Goal: Task Accomplishment & Management: Use online tool/utility

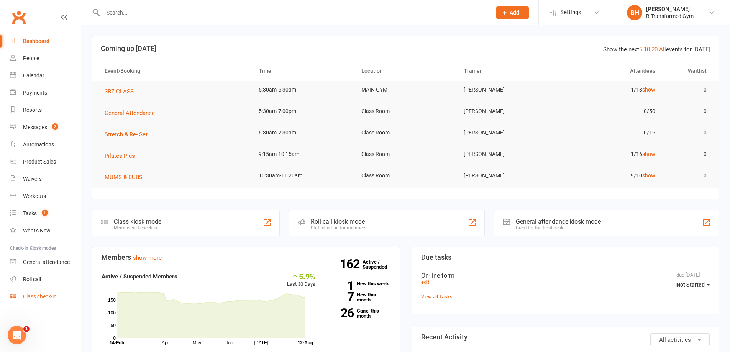
click at [41, 300] on div "Class check-in" at bounding box center [40, 296] width 34 height 6
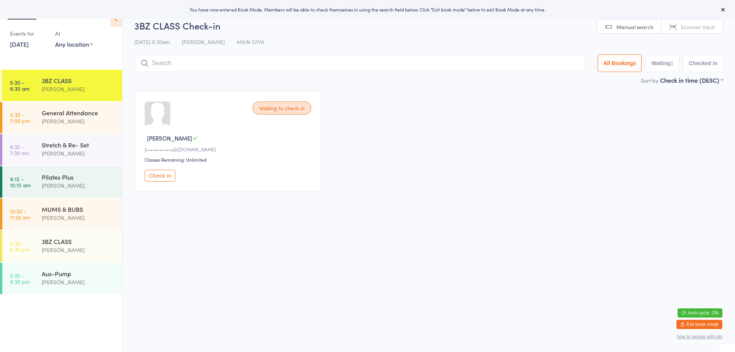
click at [697, 26] on span "Scanner input" at bounding box center [698, 27] width 34 height 8
click at [662, 55] on button "Waiting 1" at bounding box center [663, 63] width 34 height 18
select select "0"
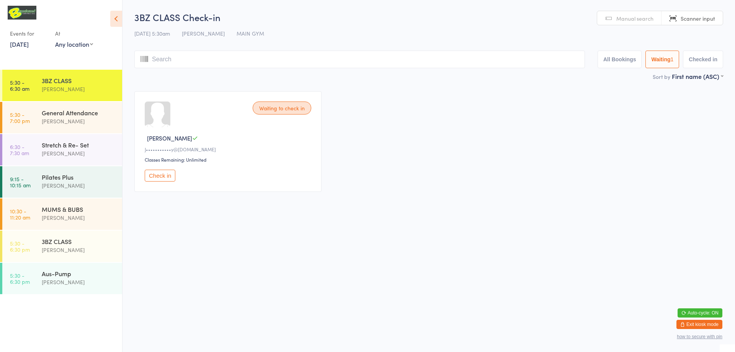
click at [617, 54] on button "All Bookings" at bounding box center [620, 60] width 44 height 18
click at [406, 54] on input "search" at bounding box center [359, 60] width 451 height 18
type input "220144"
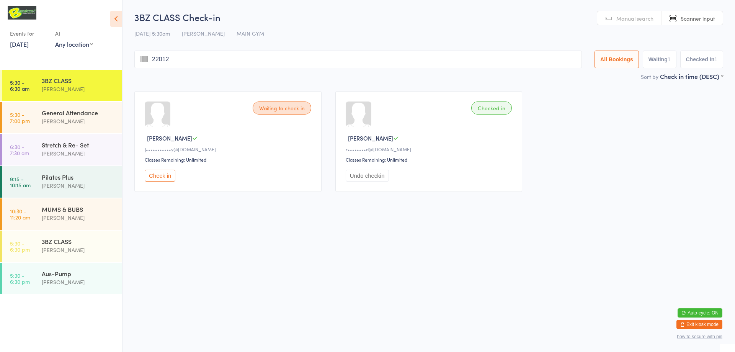
type input "220128"
type input "220148"
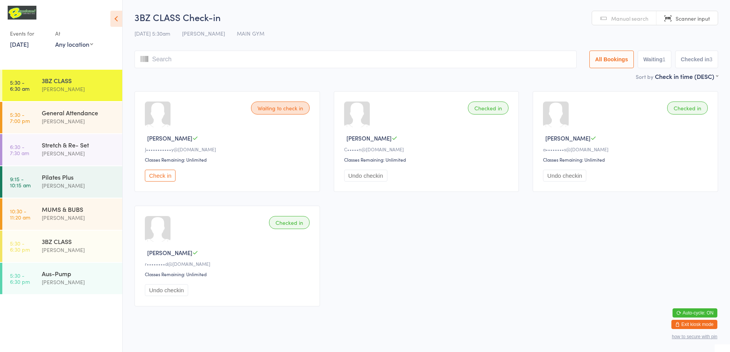
click at [506, 175] on div "Undo checkin" at bounding box center [427, 176] width 167 height 12
click at [507, 59] on input "search" at bounding box center [355, 60] width 442 height 18
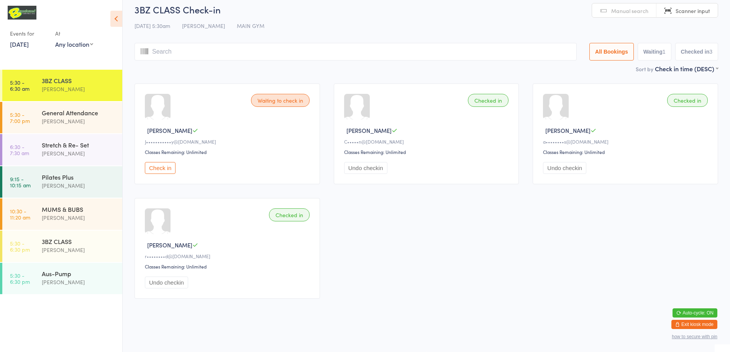
type input "l"
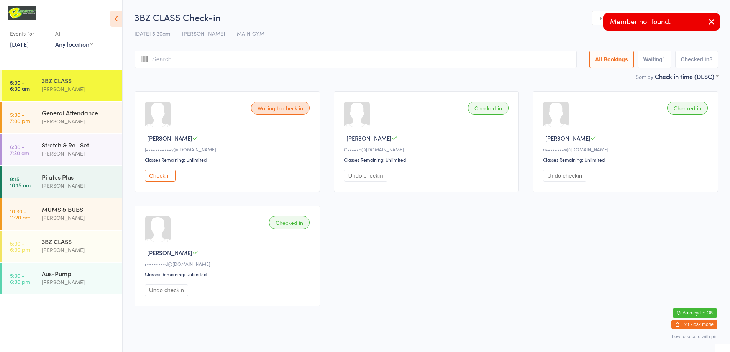
type input "a"
click at [593, 20] on link "Manual search" at bounding box center [624, 18] width 64 height 15
click at [543, 54] on input "search" at bounding box center [355, 60] width 442 height 18
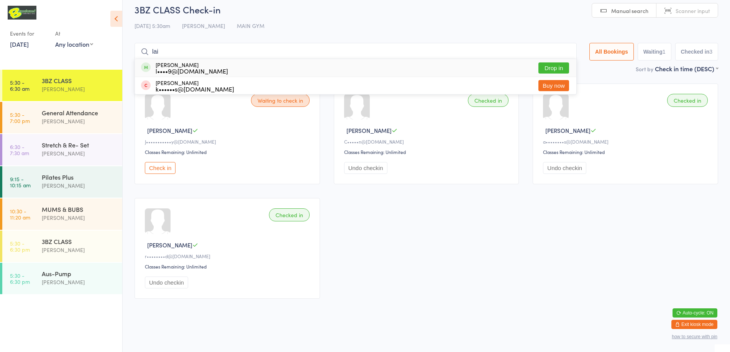
type input "lai"
click at [549, 68] on button "Drop in" at bounding box center [553, 67] width 31 height 11
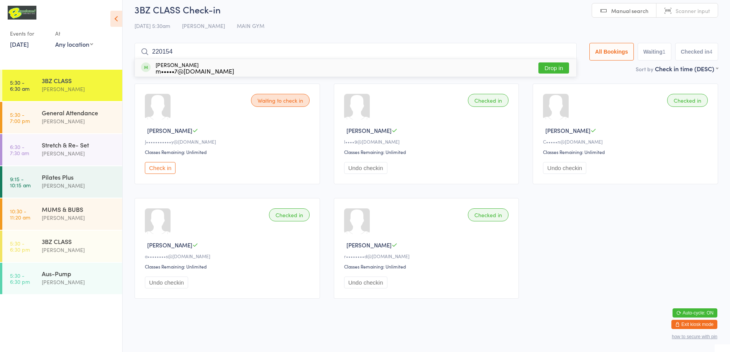
type input "220154"
click at [549, 68] on button "Drop in" at bounding box center [553, 67] width 31 height 11
type input "220212"
click at [158, 69] on div "k•••••9@[DOMAIN_NAME]" at bounding box center [194, 71] width 77 height 6
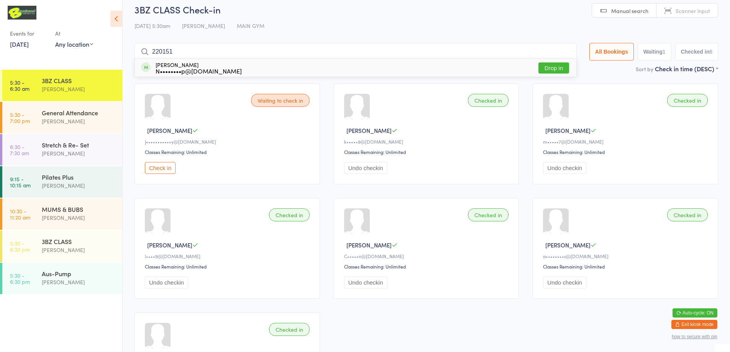
type input "220151"
drag, startPoint x: 552, startPoint y: 66, endPoint x: 548, endPoint y: 69, distance: 4.4
click at [551, 66] on button "Drop in" at bounding box center [553, 67] width 31 height 11
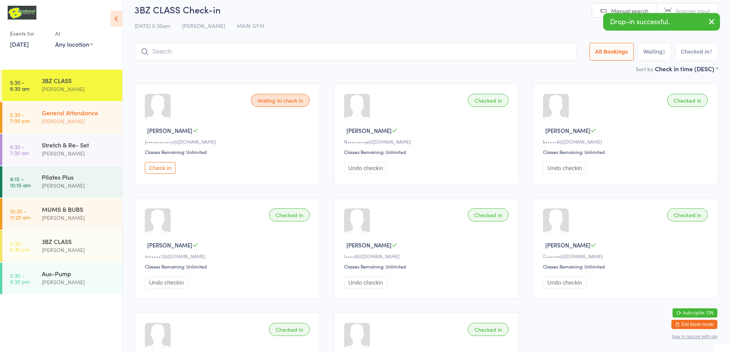
click at [63, 109] on div "General Attendance" at bounding box center [79, 112] width 74 height 8
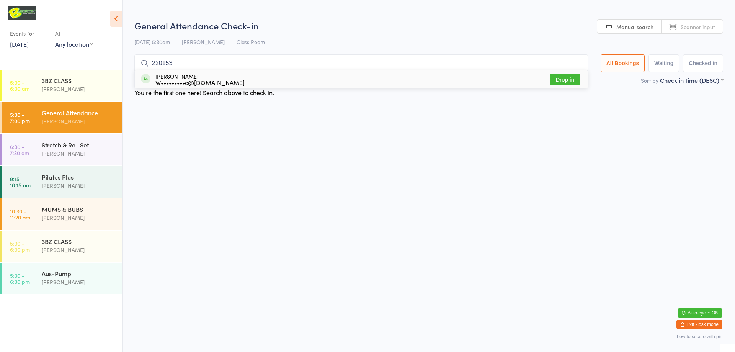
type input "220153"
click at [568, 80] on button "Drop in" at bounding box center [565, 79] width 31 height 11
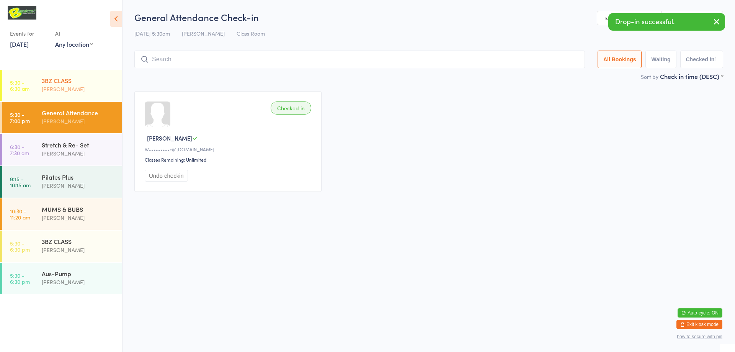
click at [42, 88] on div "[PERSON_NAME]" at bounding box center [79, 89] width 74 height 9
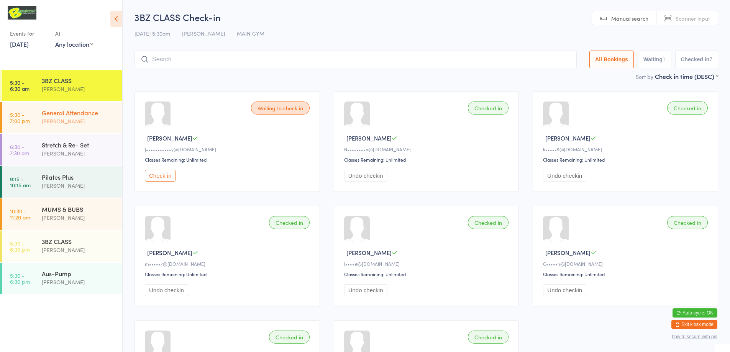
click at [68, 115] on div "General Attendance" at bounding box center [79, 112] width 74 height 8
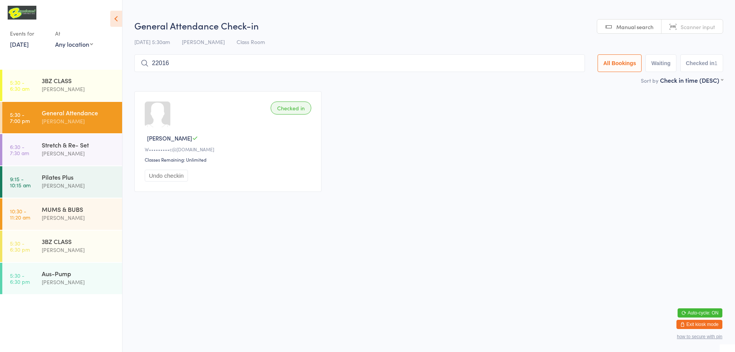
type input "220167"
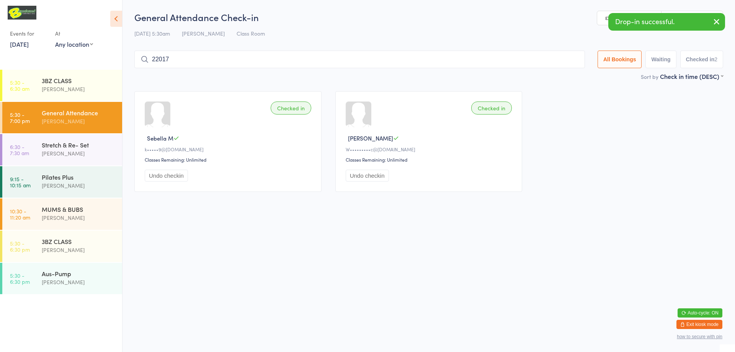
type input "220171"
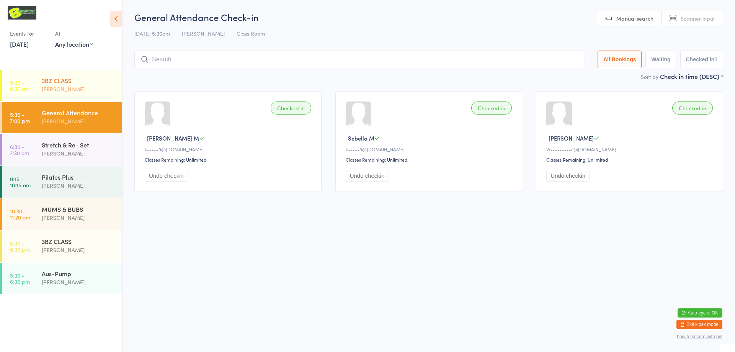
click at [57, 79] on div "3BZ CLASS" at bounding box center [79, 80] width 74 height 8
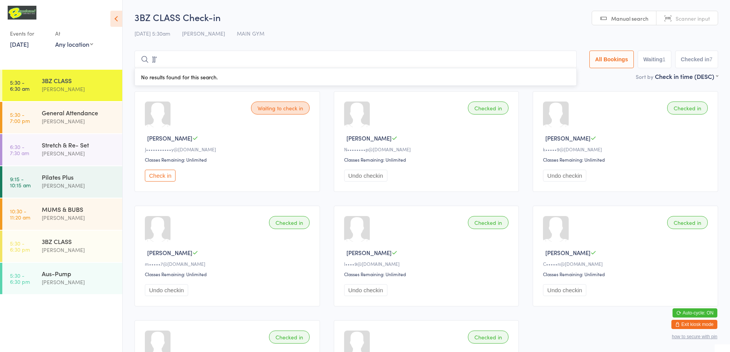
type input "]]'"
click at [86, 86] on div "[PERSON_NAME]" at bounding box center [79, 89] width 74 height 9
click at [75, 148] on div "Stretch & Re- Set" at bounding box center [79, 145] width 74 height 8
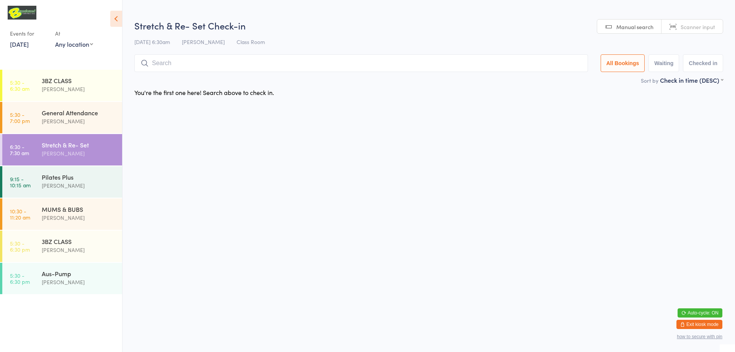
click at [674, 27] on link "Scanner input" at bounding box center [692, 27] width 61 height 15
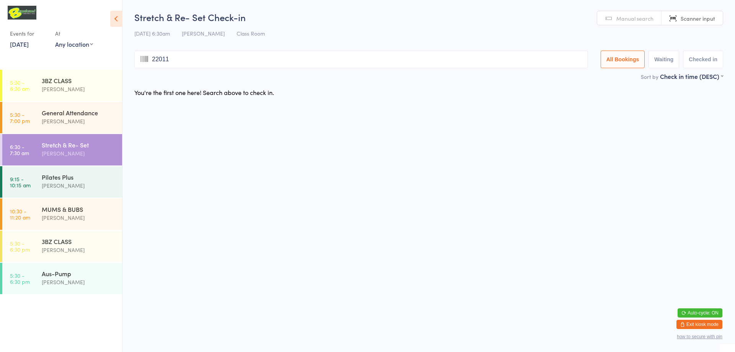
type input "220117"
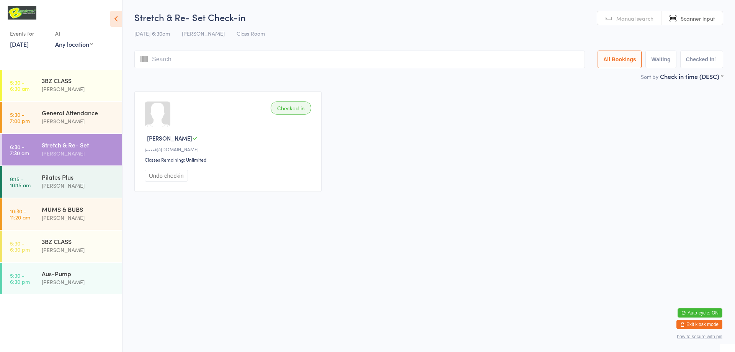
click at [675, 20] on link "Scanner input" at bounding box center [692, 18] width 61 height 15
type input "220082220082"
click at [718, 21] on icon "button" at bounding box center [716, 22] width 9 height 10
click at [678, 15] on link "Scanner input" at bounding box center [692, 18] width 61 height 15
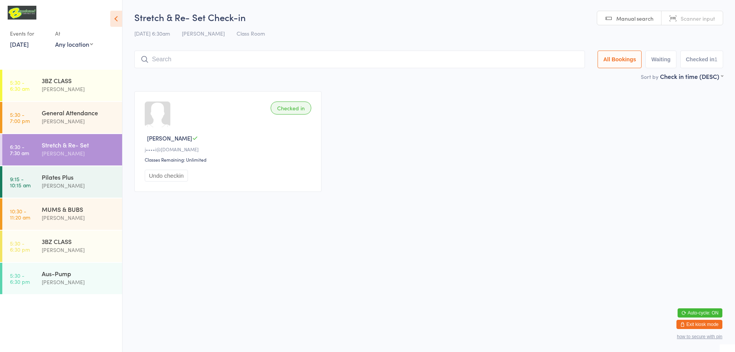
click at [674, 19] on link "Scanner input" at bounding box center [692, 18] width 61 height 15
type input "220082"
type input "220014"
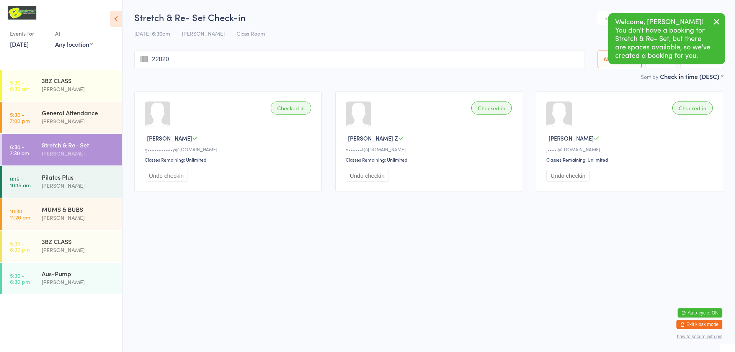
type input "220205"
type input "220150"
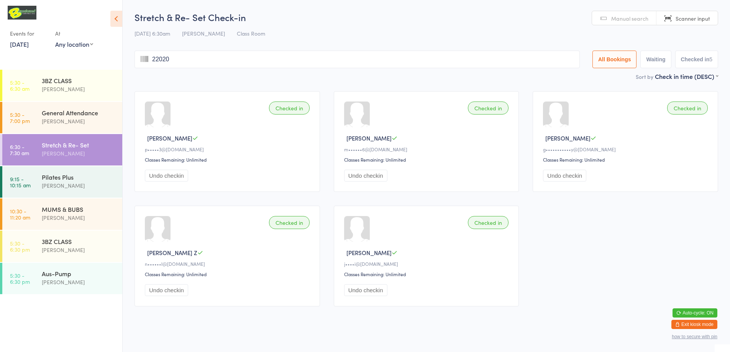
type input "220204"
type input "220070"
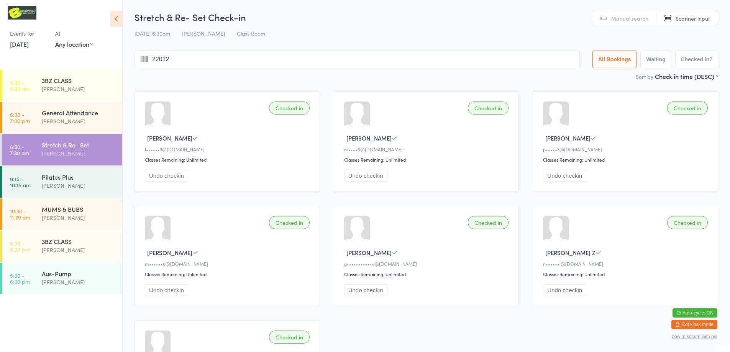
type input "220127"
type input "220054"
type input "220159"
